Goal: Task Accomplishment & Management: Manage account settings

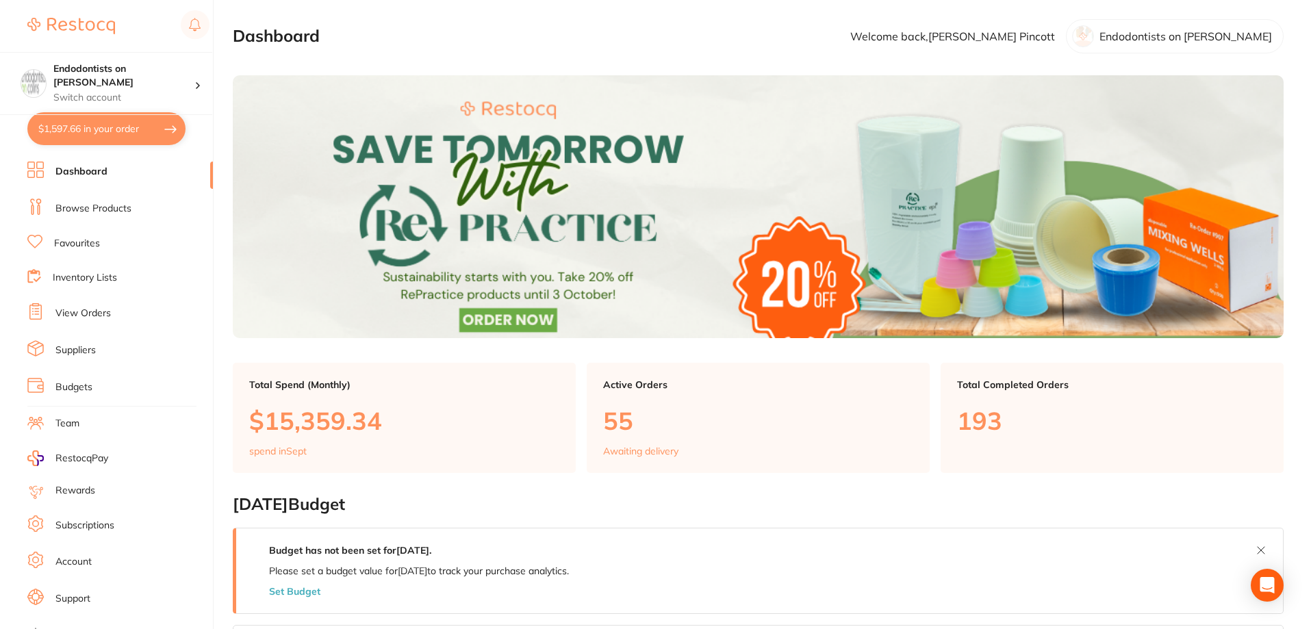
click at [1232, 31] on p "Endodontists on [PERSON_NAME]" at bounding box center [1185, 36] width 172 height 12
click at [128, 91] on p "Switch account" at bounding box center [123, 98] width 141 height 14
click at [140, 73] on h4 "Endodontists on [PERSON_NAME]" at bounding box center [123, 75] width 141 height 27
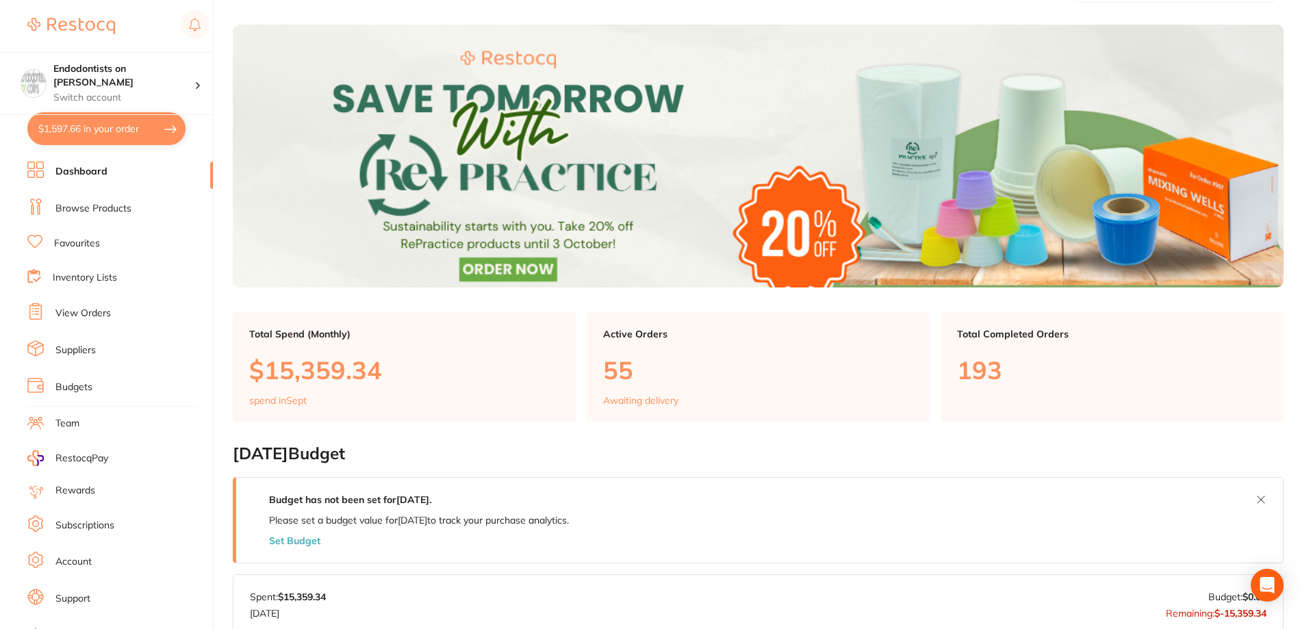
scroll to position [137, 0]
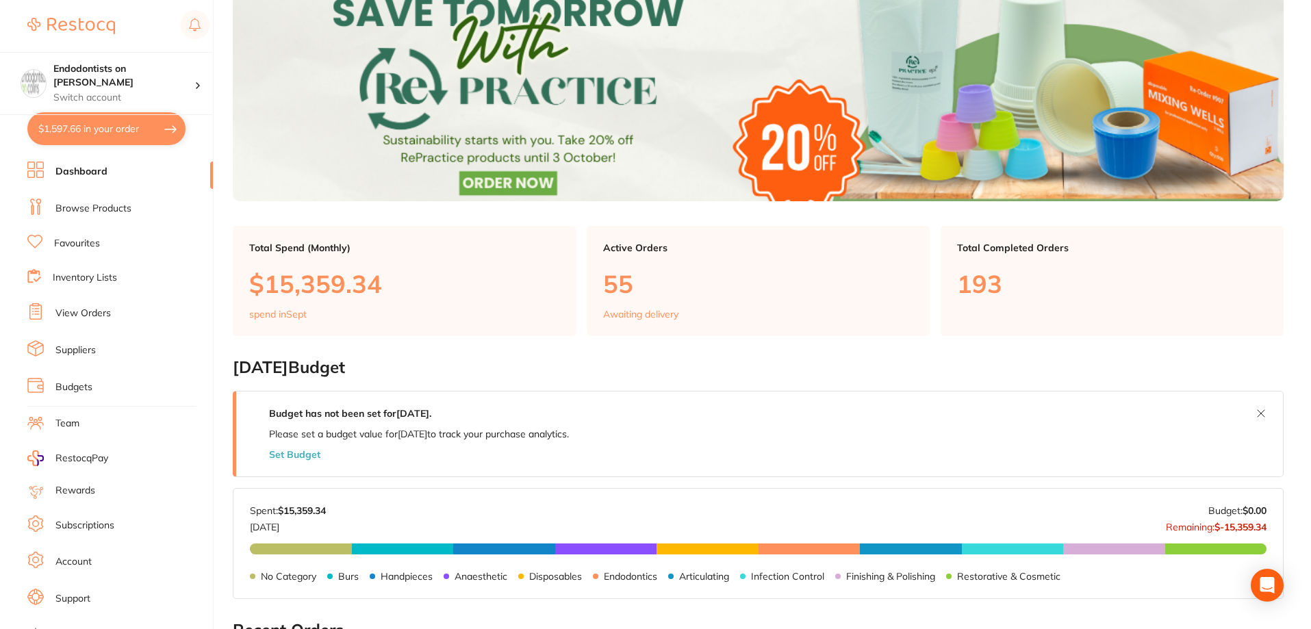
click at [73, 562] on link "Account" at bounding box center [73, 562] width 36 height 14
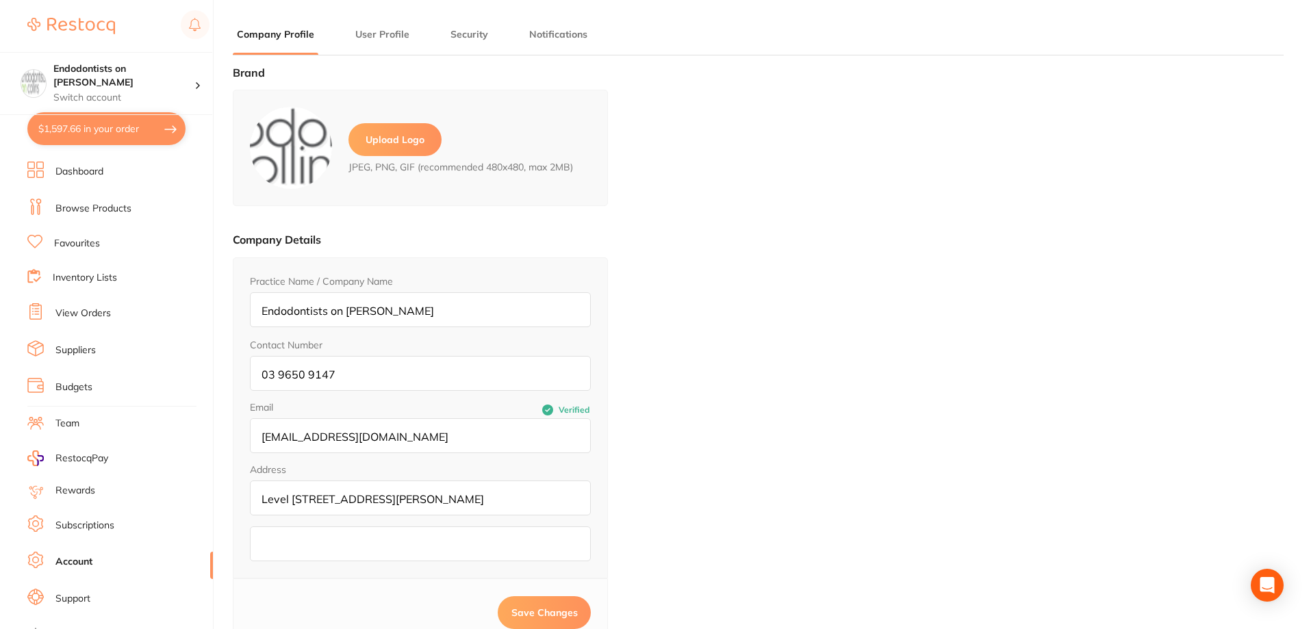
type input "[PERSON_NAME]"
type input "Pincott"
type input "[EMAIL_ADDRESS][DOMAIN_NAME]"
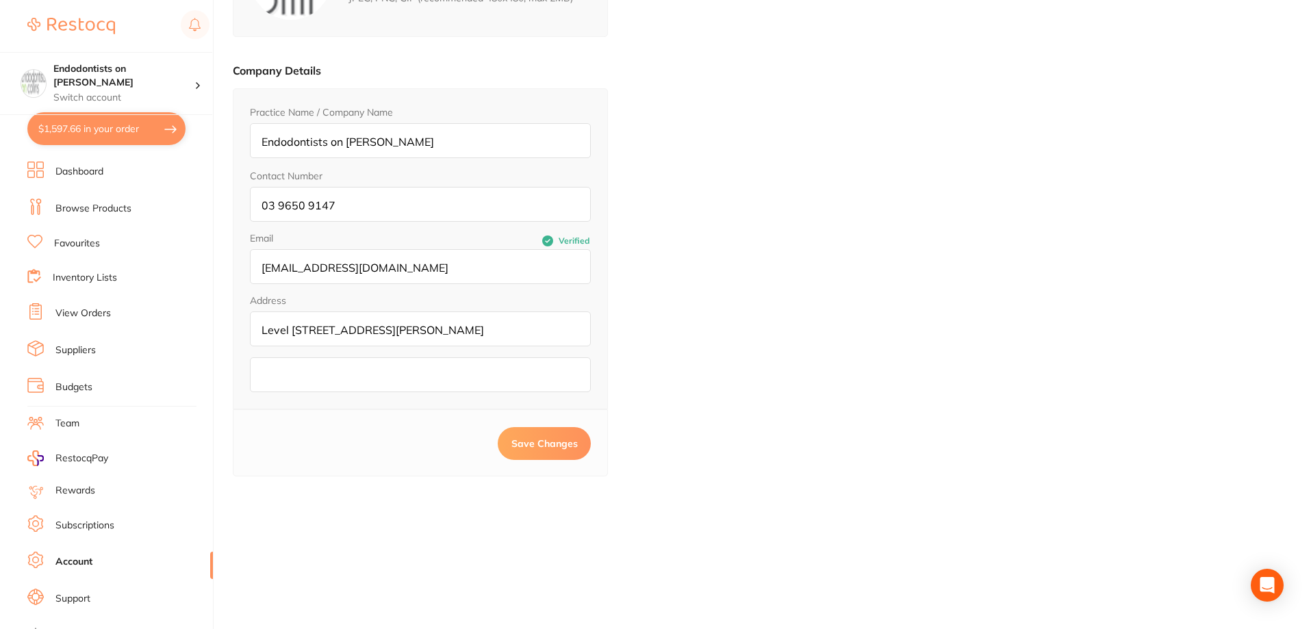
scroll to position [184, 0]
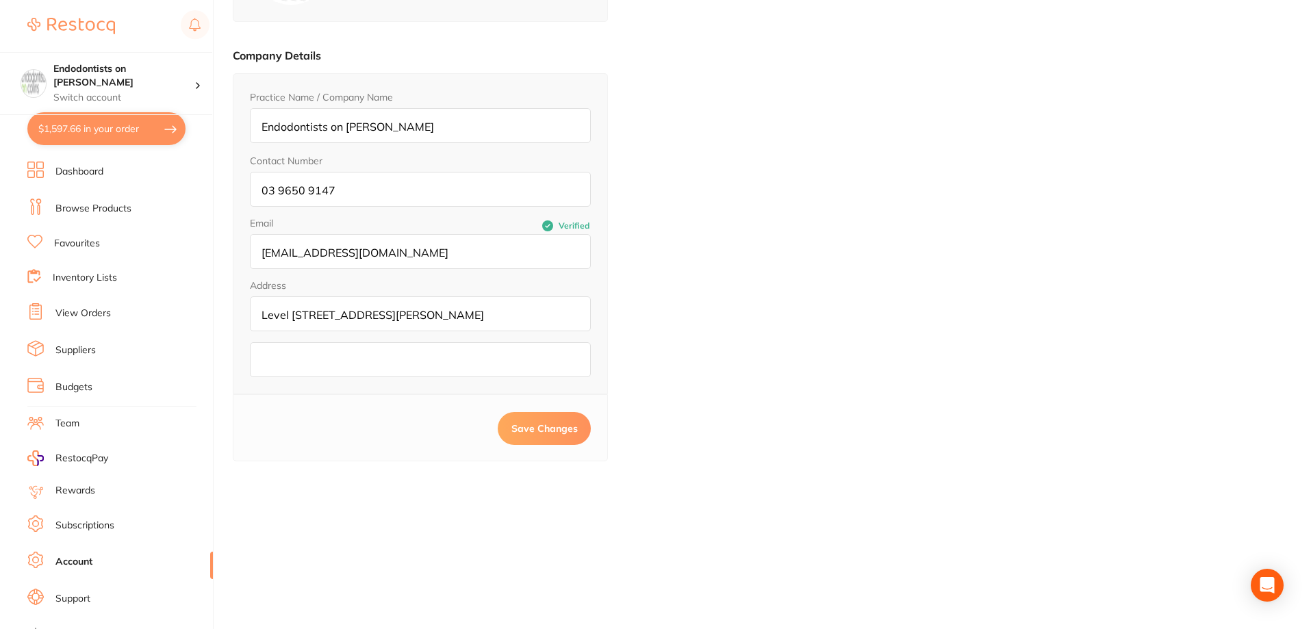
click at [63, 526] on link "Subscriptions" at bounding box center [84, 526] width 59 height 14
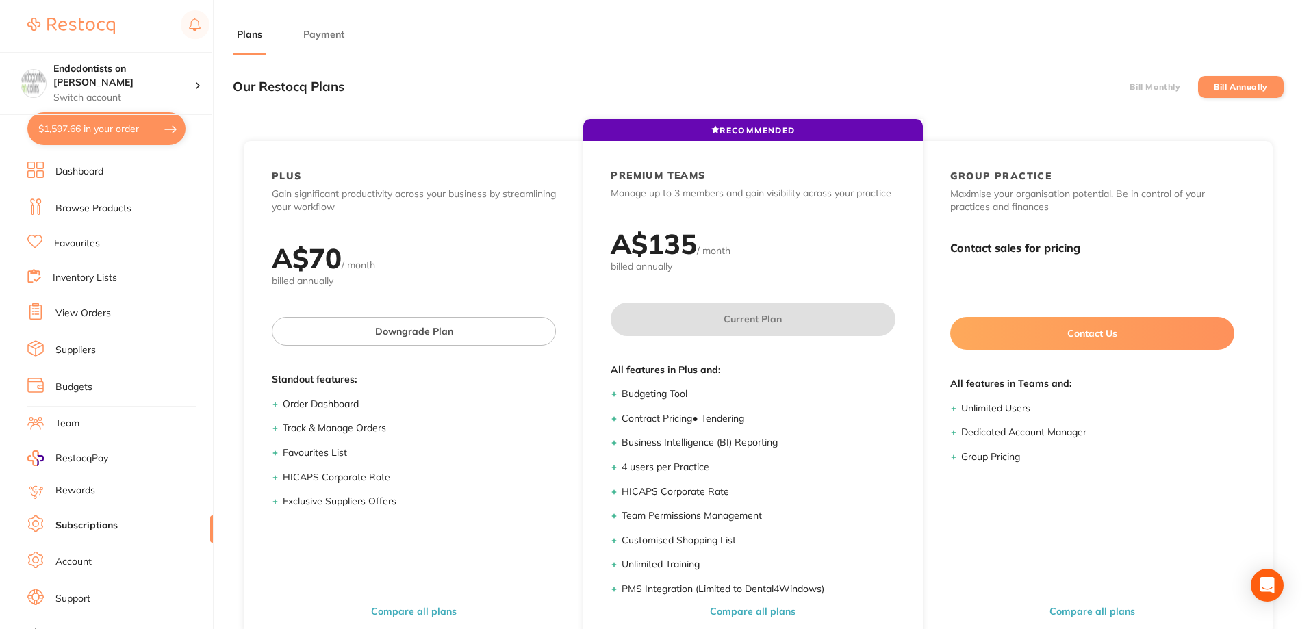
scroll to position [18, 0]
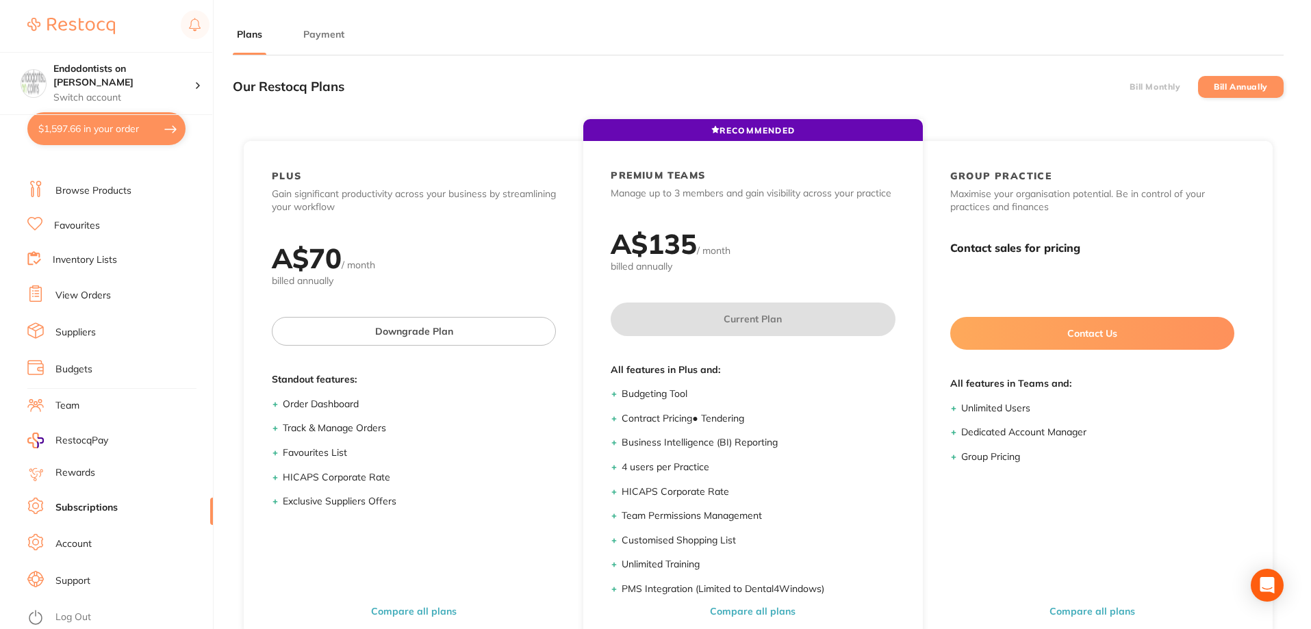
click at [76, 543] on link "Account" at bounding box center [73, 544] width 36 height 14
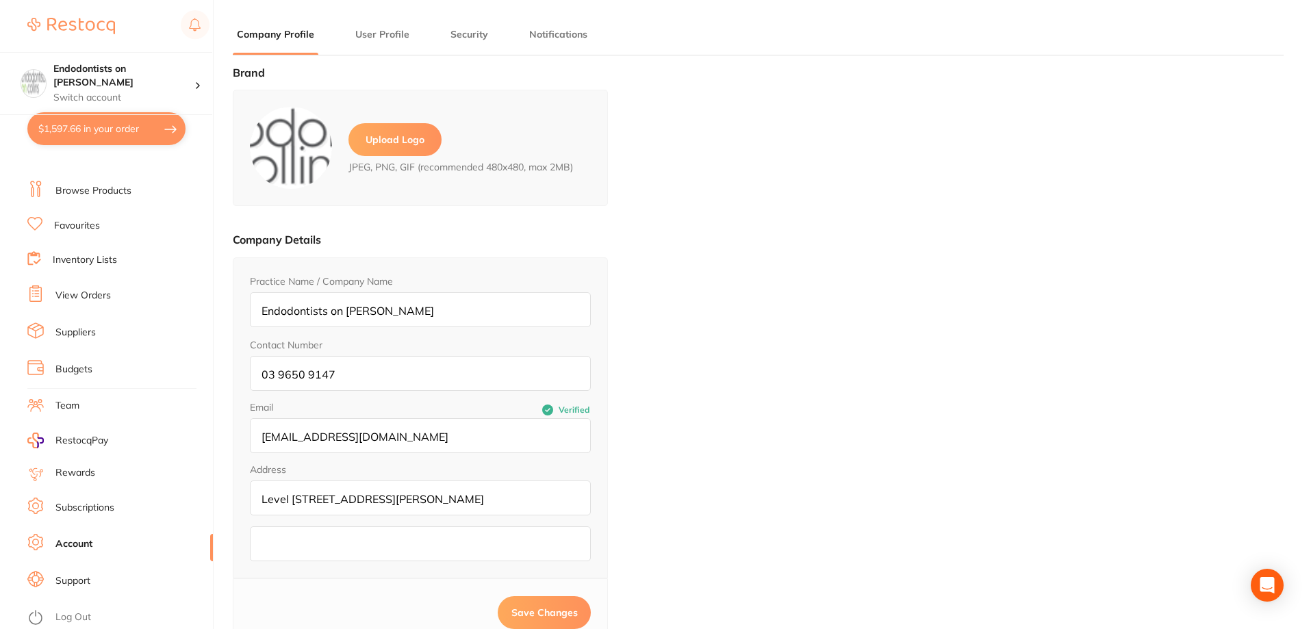
type input "[PERSON_NAME]"
type input "Pincott"
type input "[EMAIL_ADDRESS][DOMAIN_NAME]"
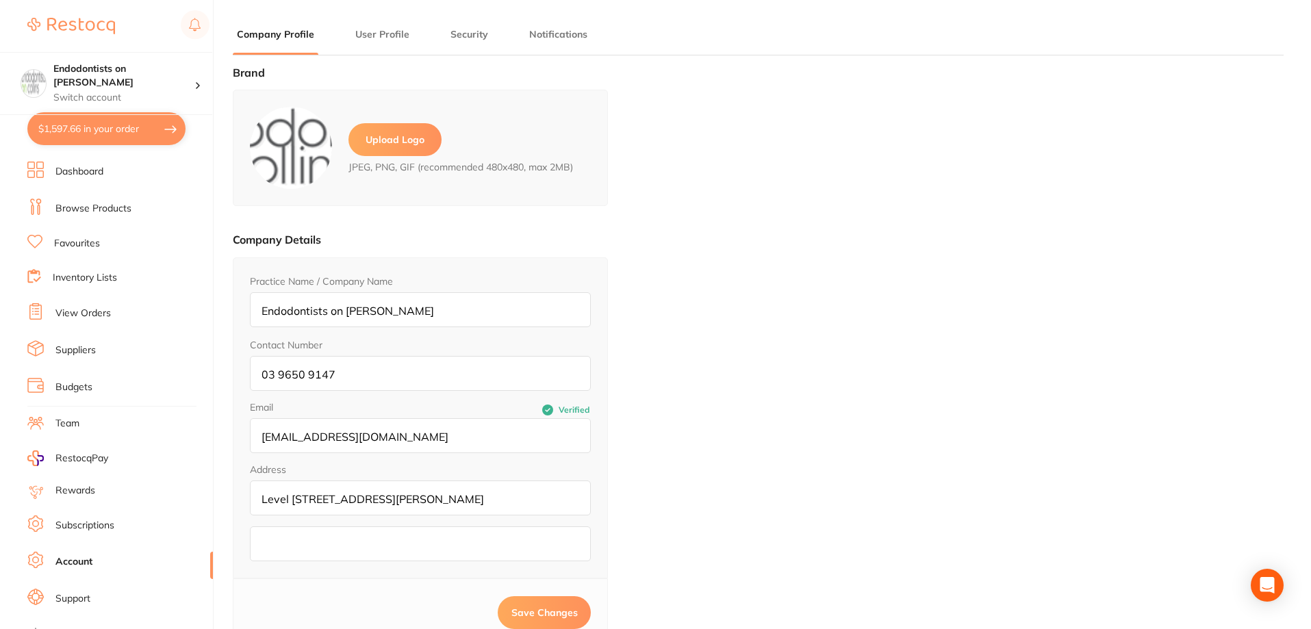
click at [396, 31] on button "User Profile" at bounding box center [382, 34] width 62 height 13
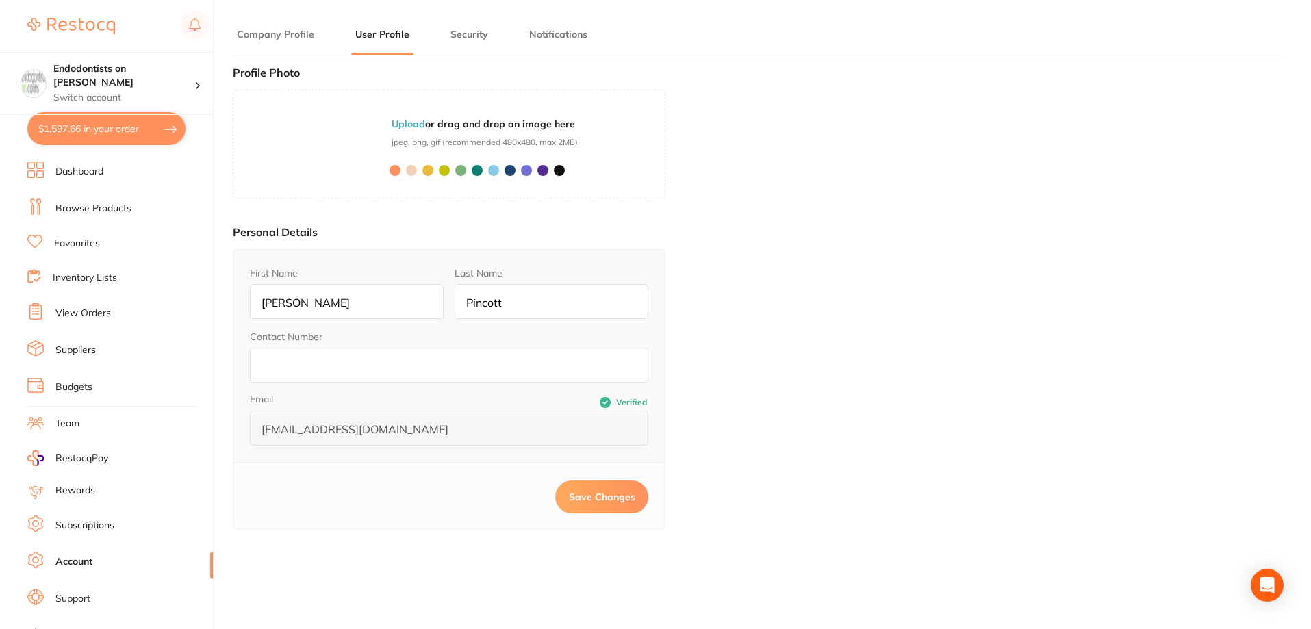
click at [447, 31] on button "Security" at bounding box center [469, 34] width 46 height 13
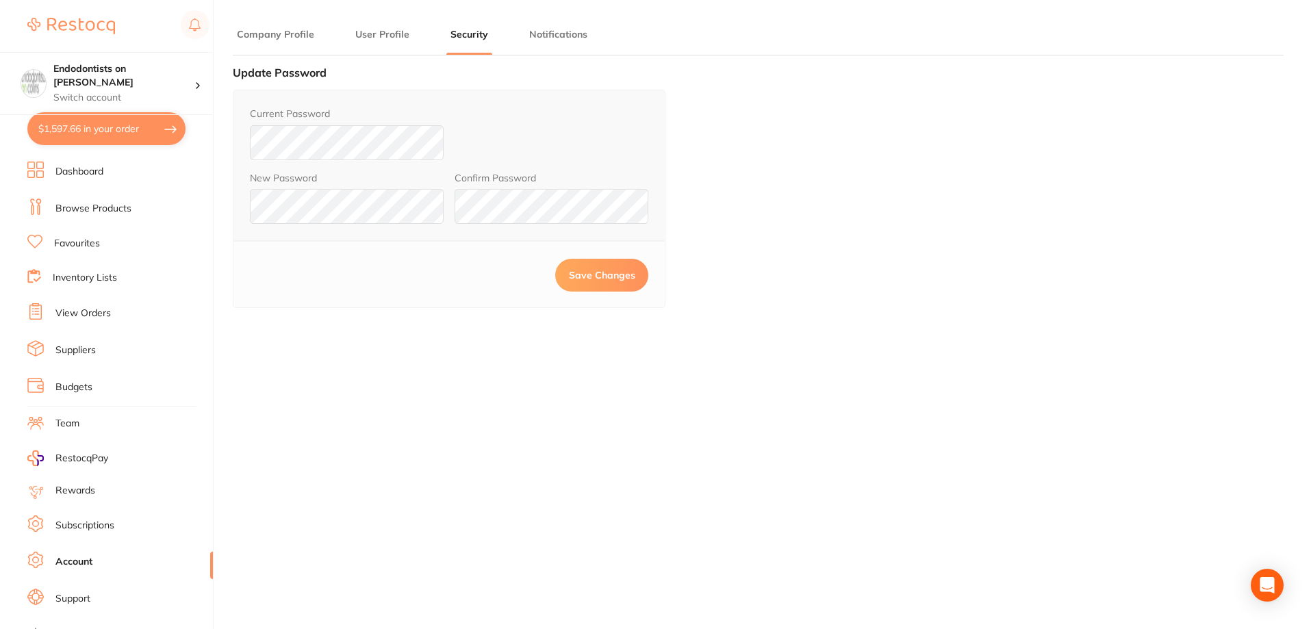
click at [589, 274] on span "Save Changes" at bounding box center [602, 275] width 66 height 12
drag, startPoint x: 797, startPoint y: 334, endPoint x: 957, endPoint y: 13, distance: 358.7
click at [797, 333] on div "Brand Upload Logo JPEG, PNG, GIF (recommended 480x480, max 2MB) Company Details…" at bounding box center [758, 380] width 1051 height 629
click at [64, 23] on img at bounding box center [71, 26] width 88 height 16
